Goal: Task Accomplishment & Management: Manage account settings

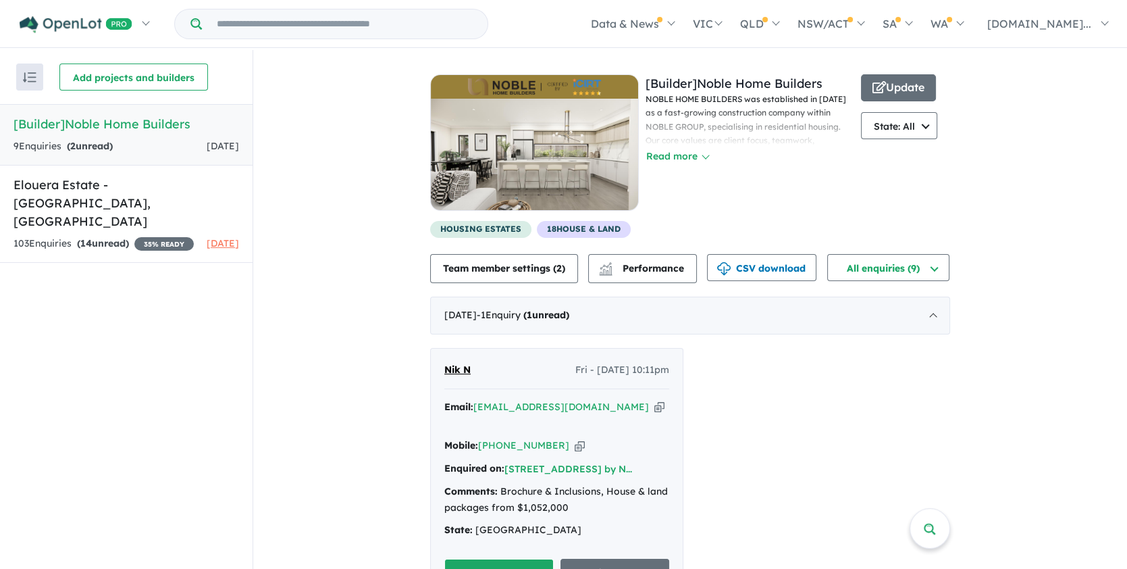
click at [182, 144] on div "9 Enquir ies ( 2 unread) [DATE]" at bounding box center [127, 146] width 226 height 16
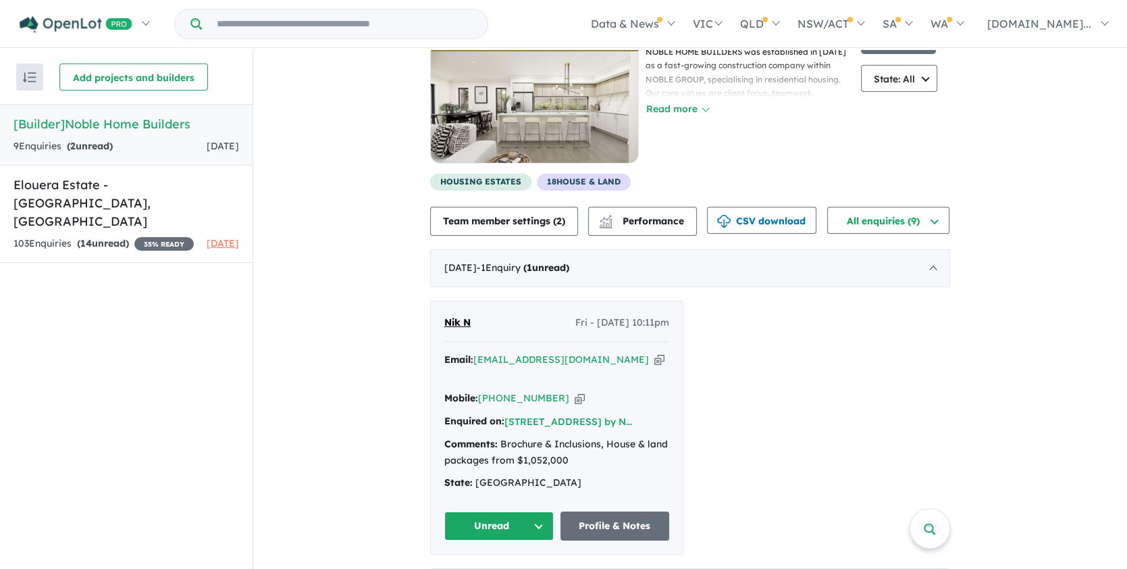
scroll to position [148, 0]
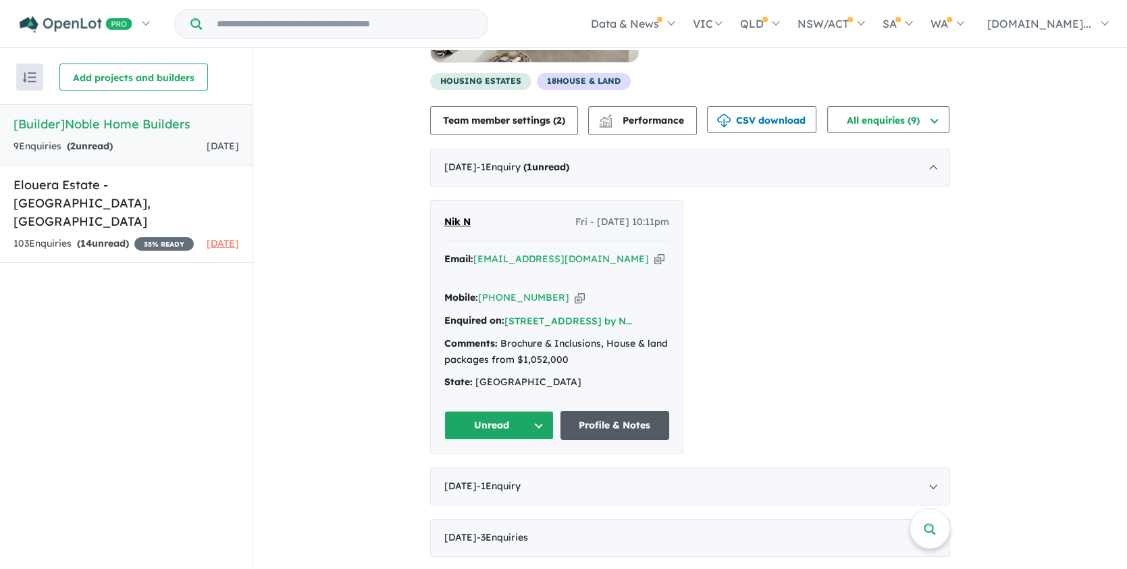
click at [604, 416] on link "Profile & Notes" at bounding box center [615, 425] width 109 height 29
click at [546, 411] on button "Unread" at bounding box center [498, 425] width 109 height 29
click at [490, 473] on button "Assigned" at bounding box center [504, 488] width 118 height 31
click at [823, 328] on div "Nik N Fri - [DATE] 10:11pm Email: [EMAIL_ADDRESS][DOMAIN_NAME] Copied! Mobile: …" at bounding box center [690, 327] width 520 height 254
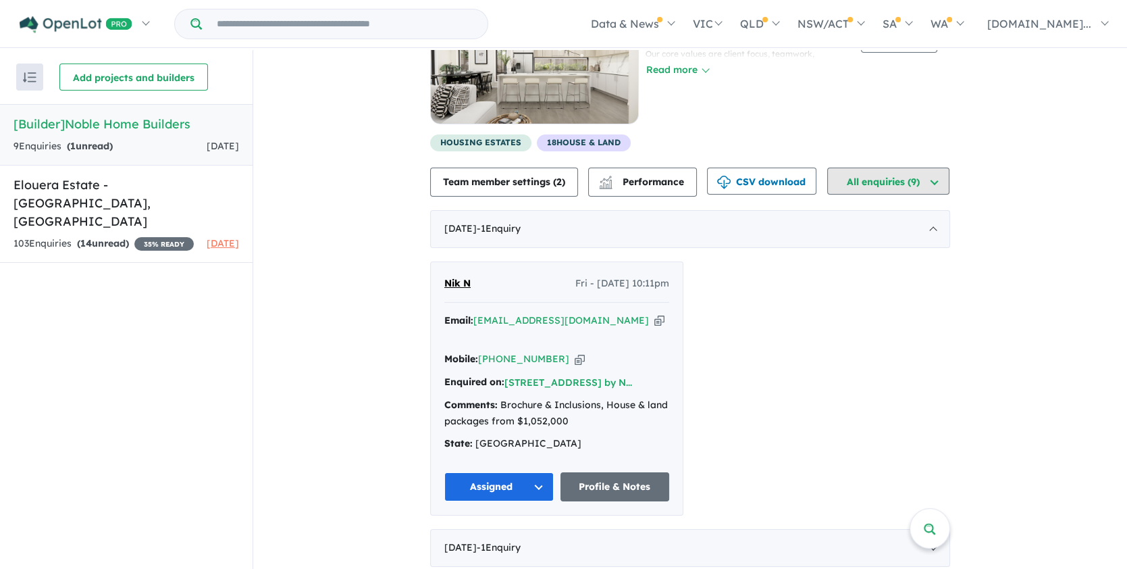
scroll to position [244, 0]
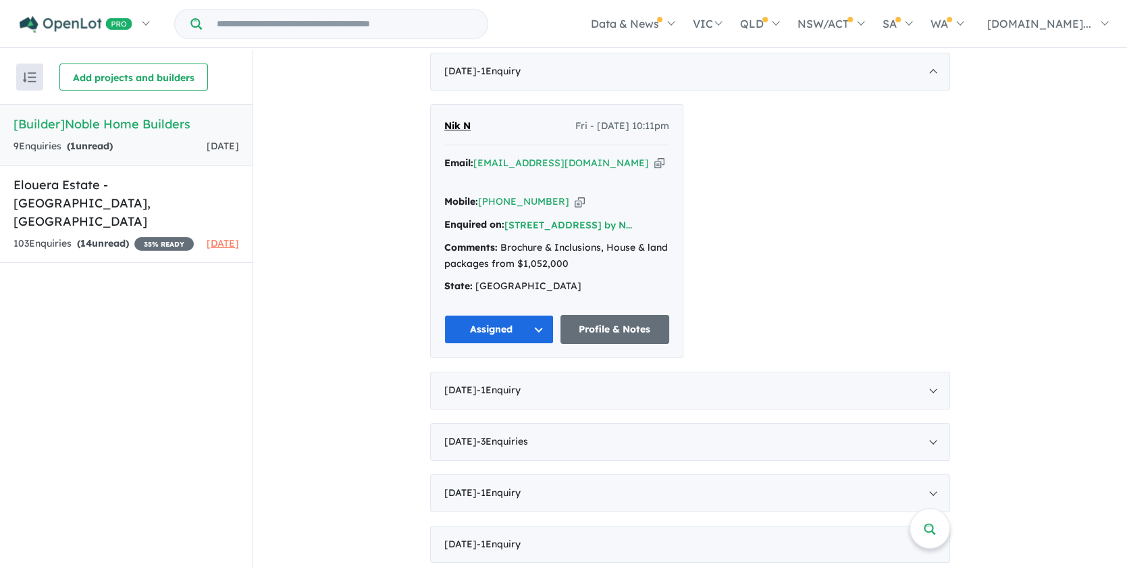
click at [988, 150] on div "View all builders in your account 9 Enquir ies ( 1 unread) [DATE] [Builder] Nob…" at bounding box center [690, 242] width 874 height 873
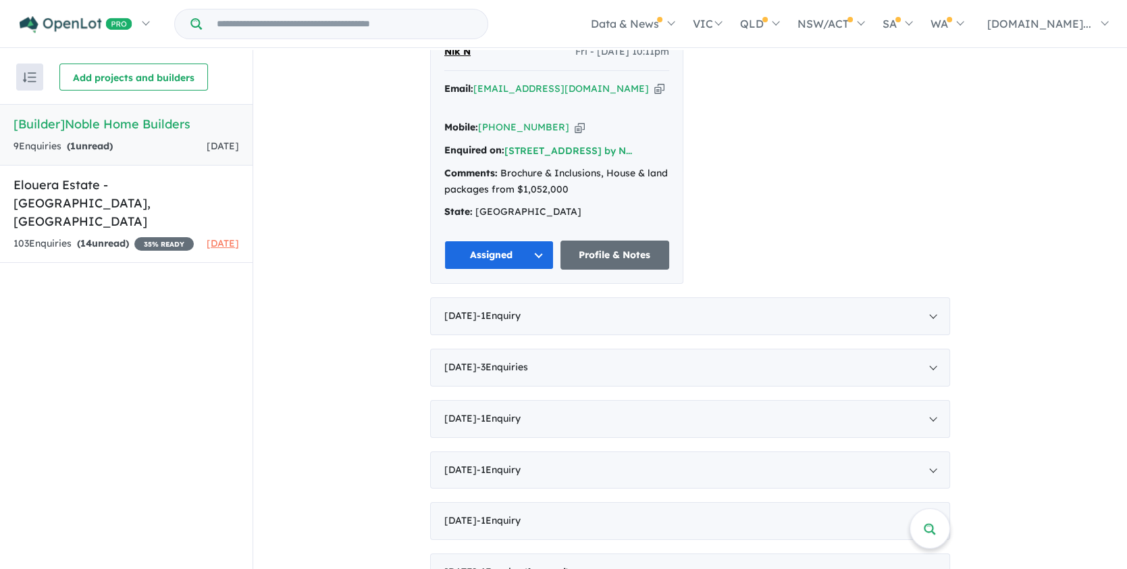
scroll to position [319, 0]
click at [895, 232] on div "Nik N Fri - [DATE] 10:11pm Email: [EMAIL_ADDRESS][DOMAIN_NAME] Copied! Mobile: …" at bounding box center [690, 155] width 520 height 254
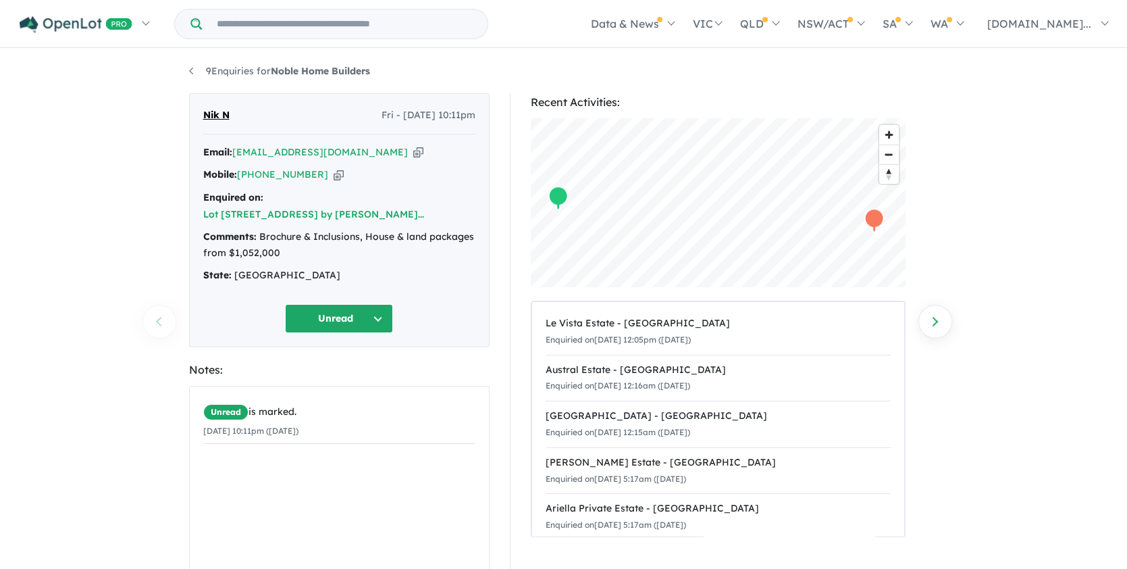
click at [379, 304] on button "Unread" at bounding box center [339, 318] width 108 height 29
click at [344, 366] on button "Assigned" at bounding box center [345, 381] width 118 height 31
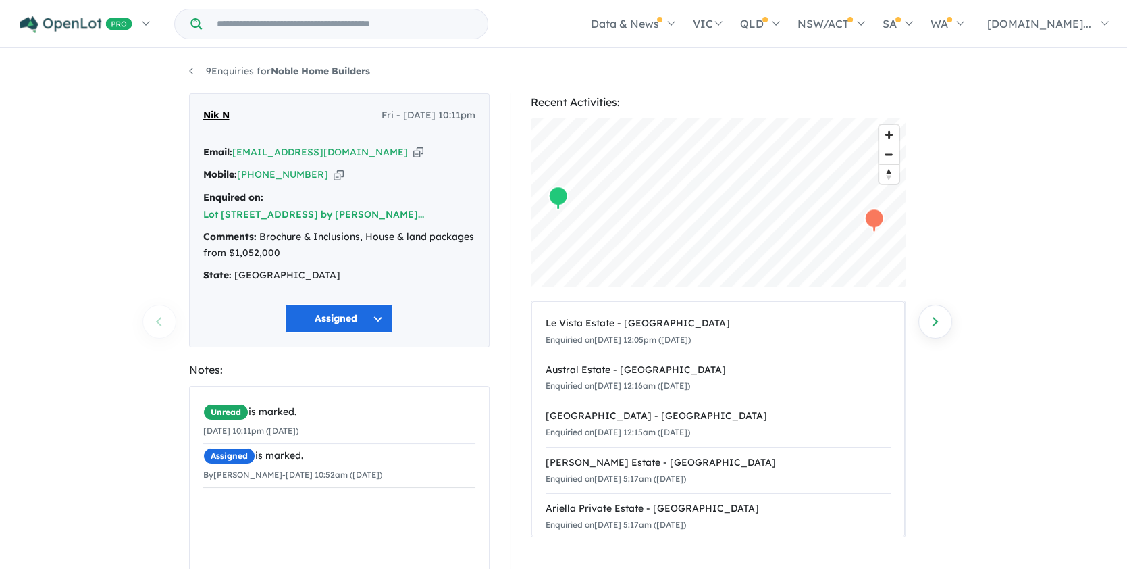
click at [115, 408] on div "9 Enquiries for Noble Home Builders Previous enquiry Next enquiry Nik N Fri - 0…" at bounding box center [563, 310] width 1127 height 521
